Goal: Check status: Check status

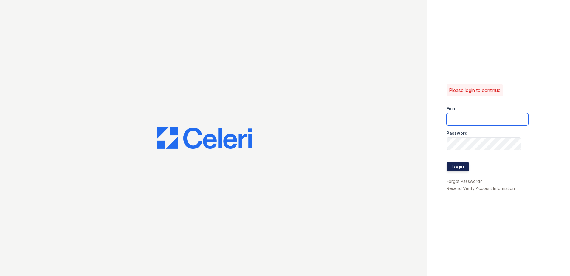
type input "XBecerra@trinity-pm.com"
click at [462, 167] on button "Login" at bounding box center [458, 167] width 22 height 10
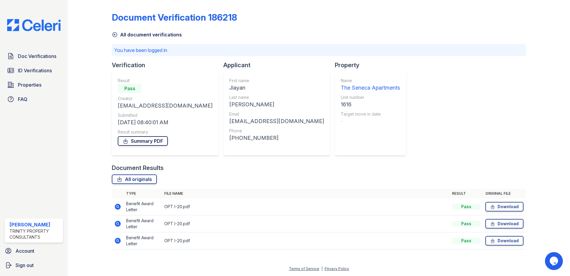
click at [143, 144] on link "Summary PDF" at bounding box center [143, 141] width 50 height 10
click at [41, 72] on span "ID Verifications" at bounding box center [35, 70] width 34 height 7
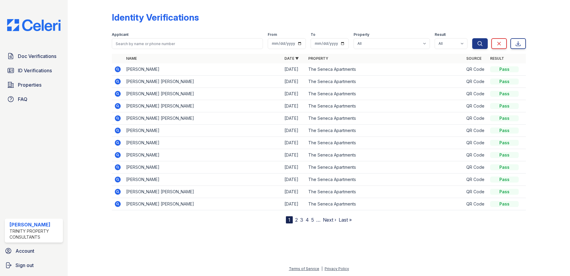
click at [118, 155] on icon at bounding box center [117, 154] width 7 height 7
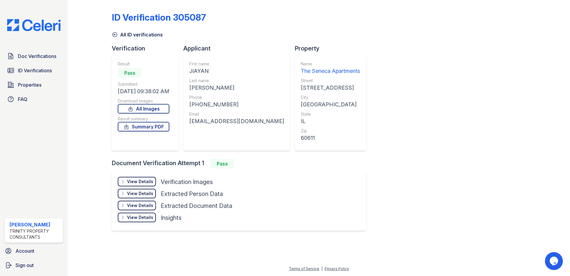
click at [146, 183] on div "View Details" at bounding box center [140, 181] width 26 height 6
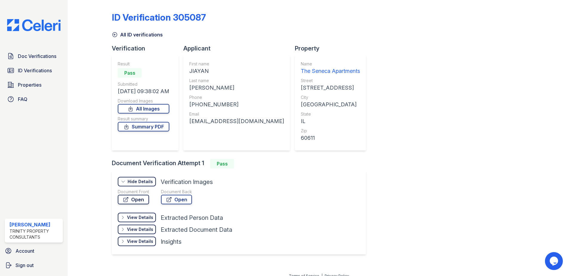
click at [141, 202] on link "Open" at bounding box center [133, 200] width 31 height 10
click at [188, 200] on link "Open" at bounding box center [176, 200] width 31 height 10
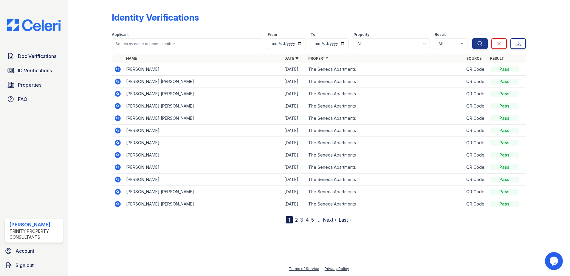
click at [120, 142] on icon at bounding box center [118, 143] width 6 height 6
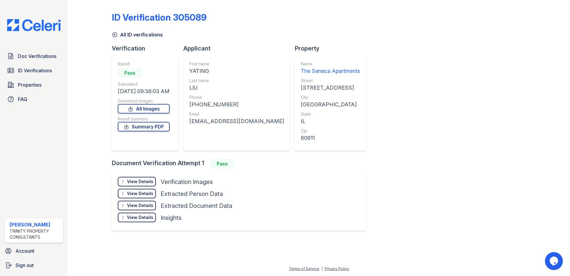
click at [154, 179] on div "View Details Details" at bounding box center [137, 182] width 38 height 10
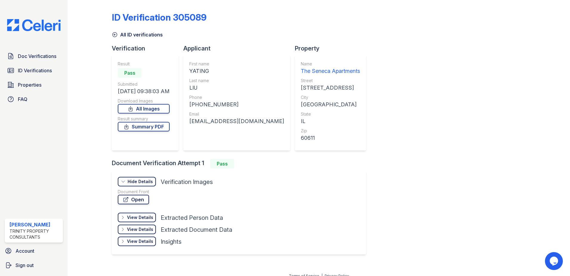
click at [144, 199] on link "Open" at bounding box center [133, 200] width 31 height 10
